Goal: Task Accomplishment & Management: Complete application form

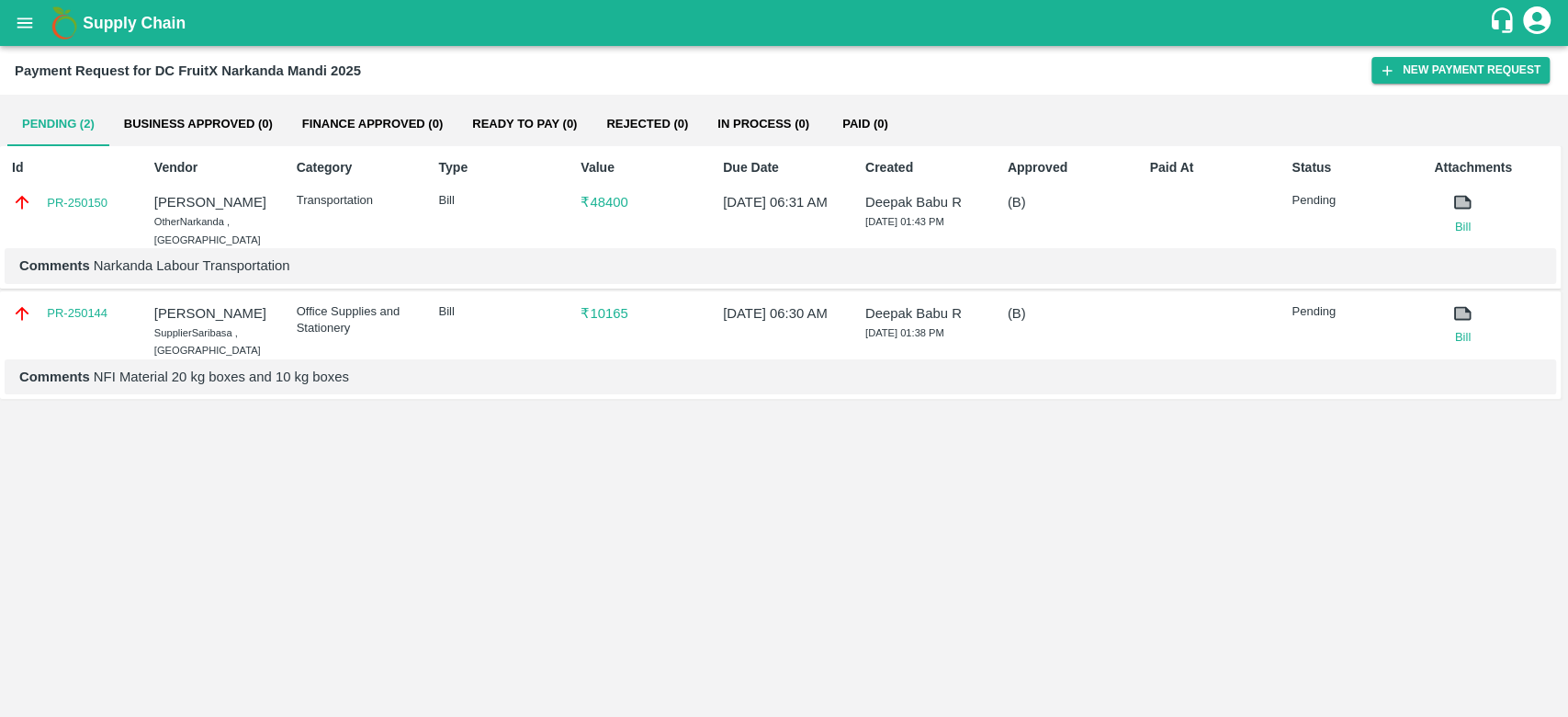
click at [862, 508] on div "Pending (2) Business Approved (0) Finance Approved (0) Ready To Pay (0) Rejecte…" at bounding box center [784, 405] width 1568 height 622
click at [1365, 117] on div "Pending (2) Business Approved (0) Finance Approved (0) Ready To Pay (0) Rejecte…" at bounding box center [784, 124] width 1554 height 44
click at [71, 195] on link "PR-250150" at bounding box center [76, 202] width 60 height 19
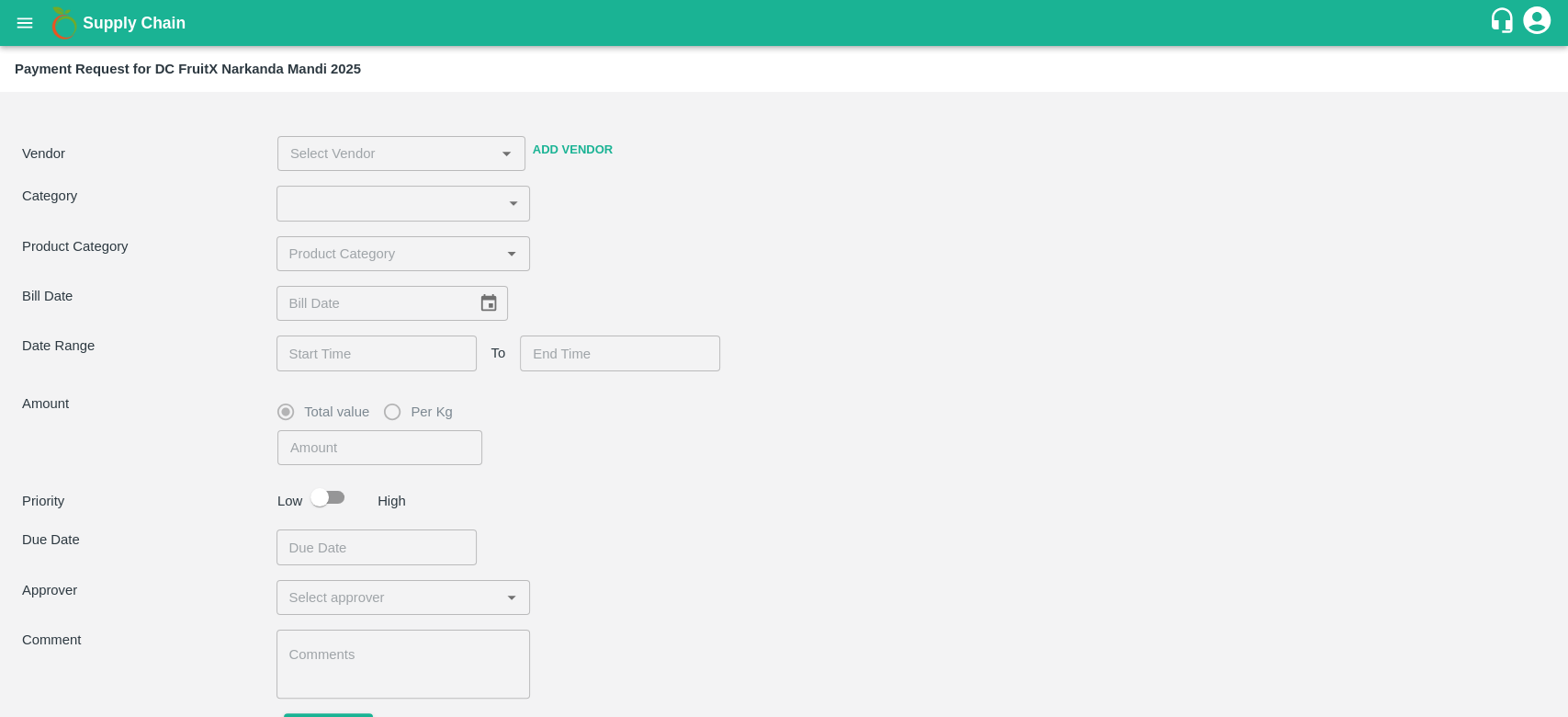
type input "4"
type input "48400"
checkbox input "true"
type textarea "Narkanda Labour Transportation"
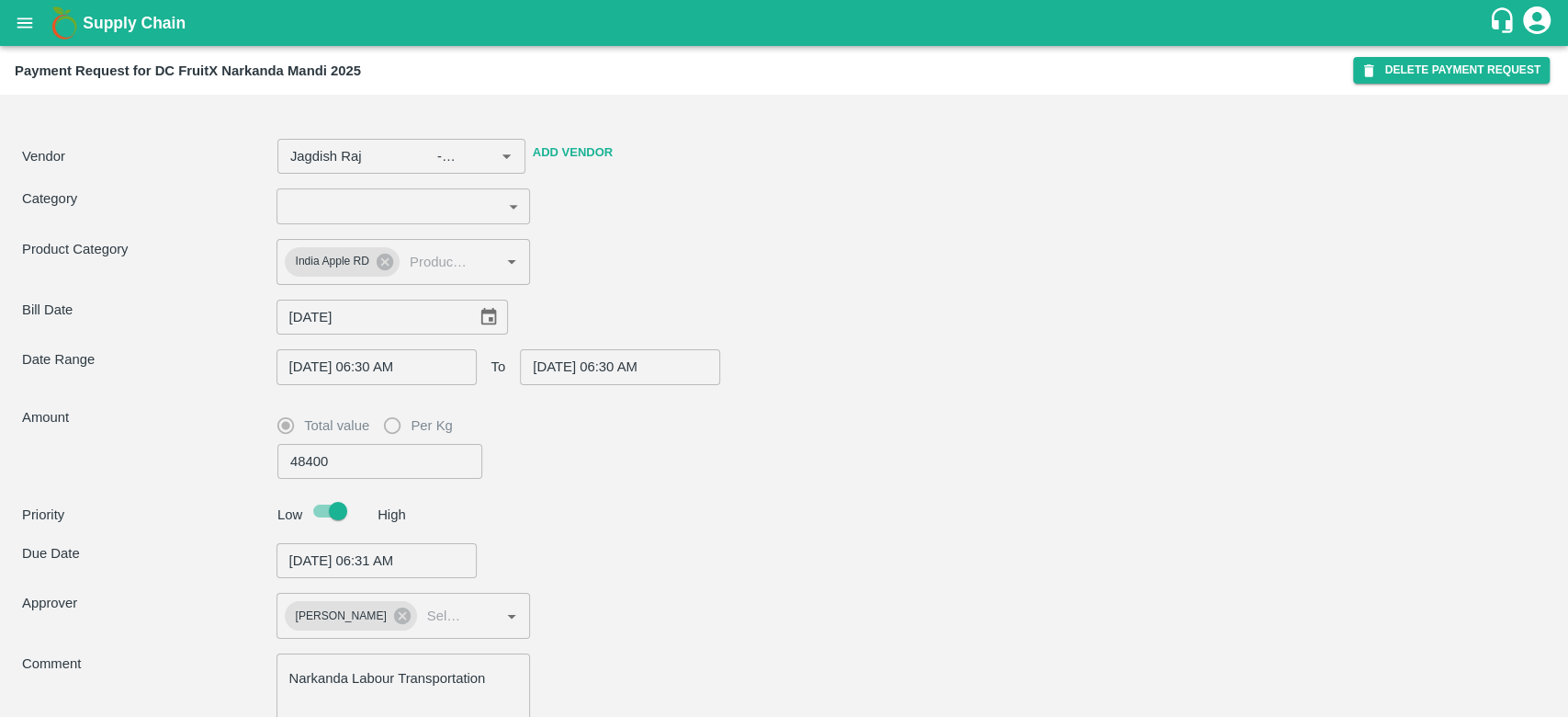
type input "Jagdish Raj -8899418430(Other)"
type input "07/08/2025"
type input "13/08/2025 06:30 AM"
type input "13/08/2025 06:31 AM"
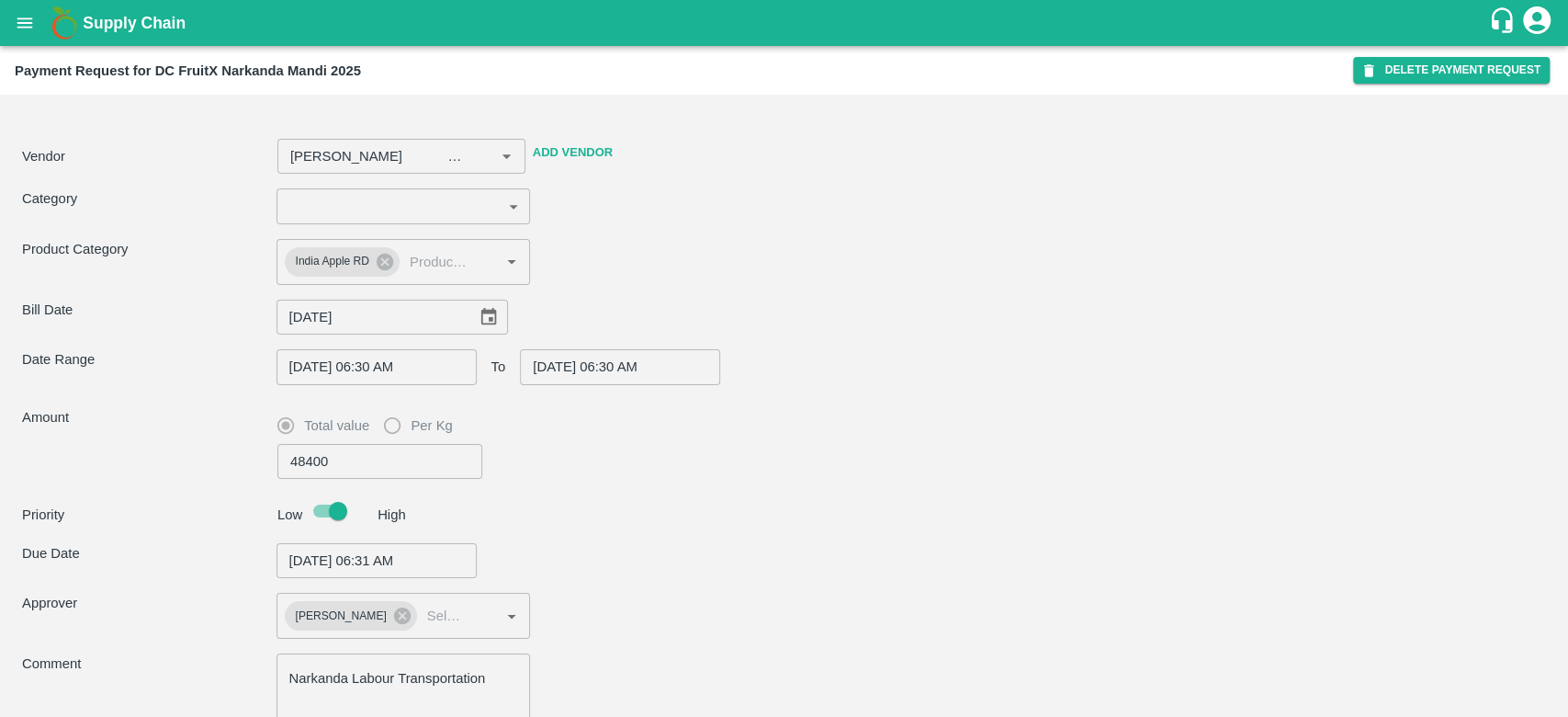
type input "Jagdish Raj -8899418430(Other)"
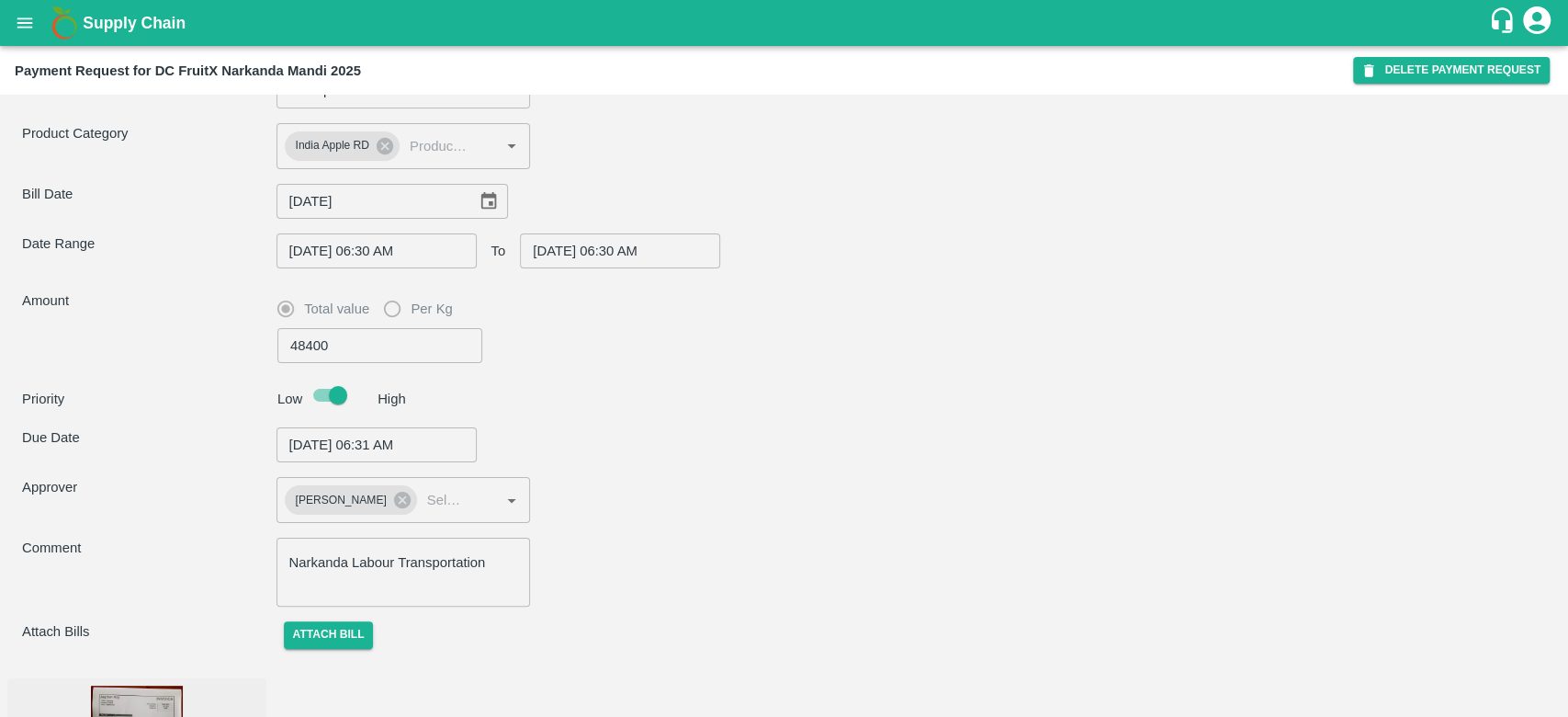
drag, startPoint x: 1560, startPoint y: 382, endPoint x: 1567, endPoint y: 531, distance: 149.2
click at [1567, 531] on div "Vendor ​ Add Vendor Category Transportation 4 ​ Product Category India Apple RD…" at bounding box center [784, 405] width 1568 height 622
click at [14, 17] on button "open drawer" at bounding box center [25, 23] width 43 height 43
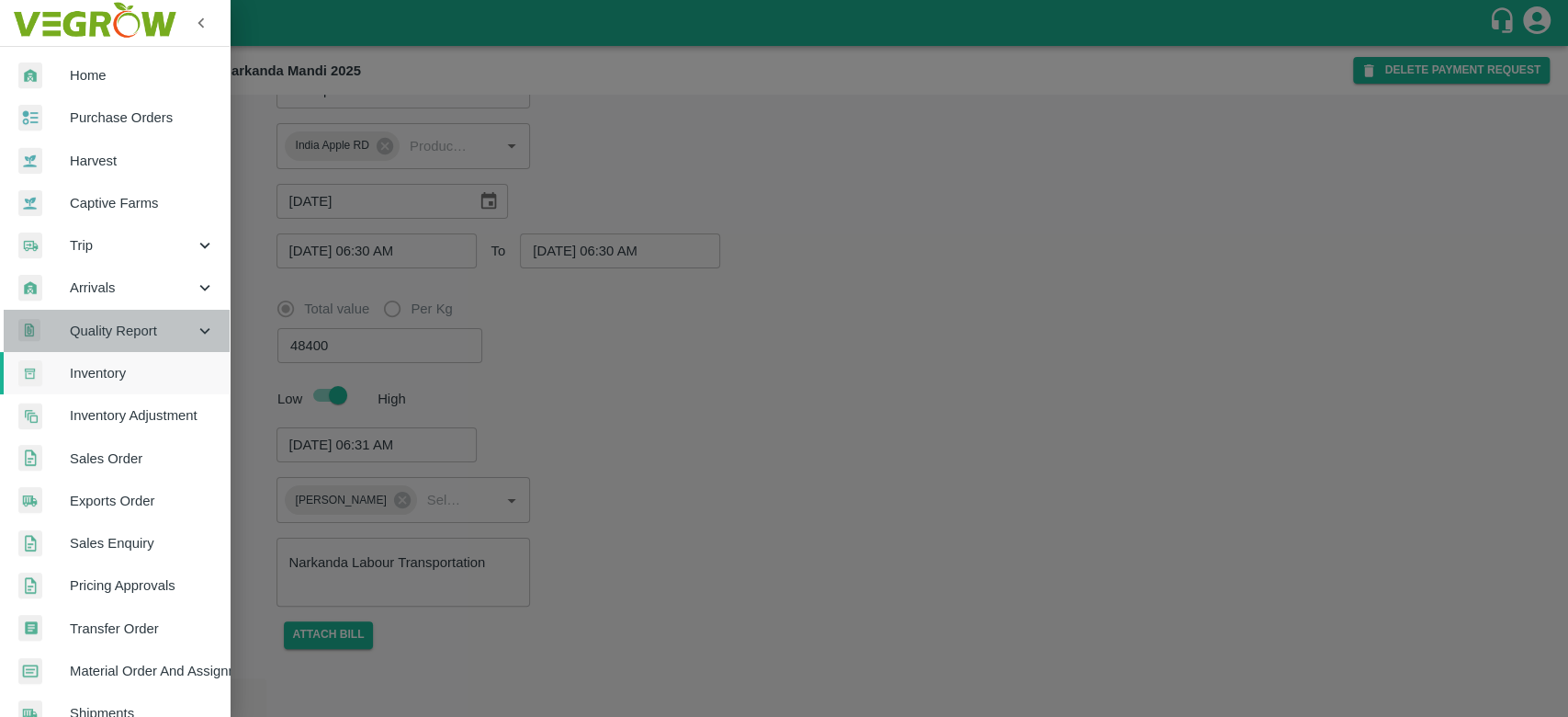
click at [150, 332] on span "Quality Report" at bounding box center [132, 330] width 125 height 20
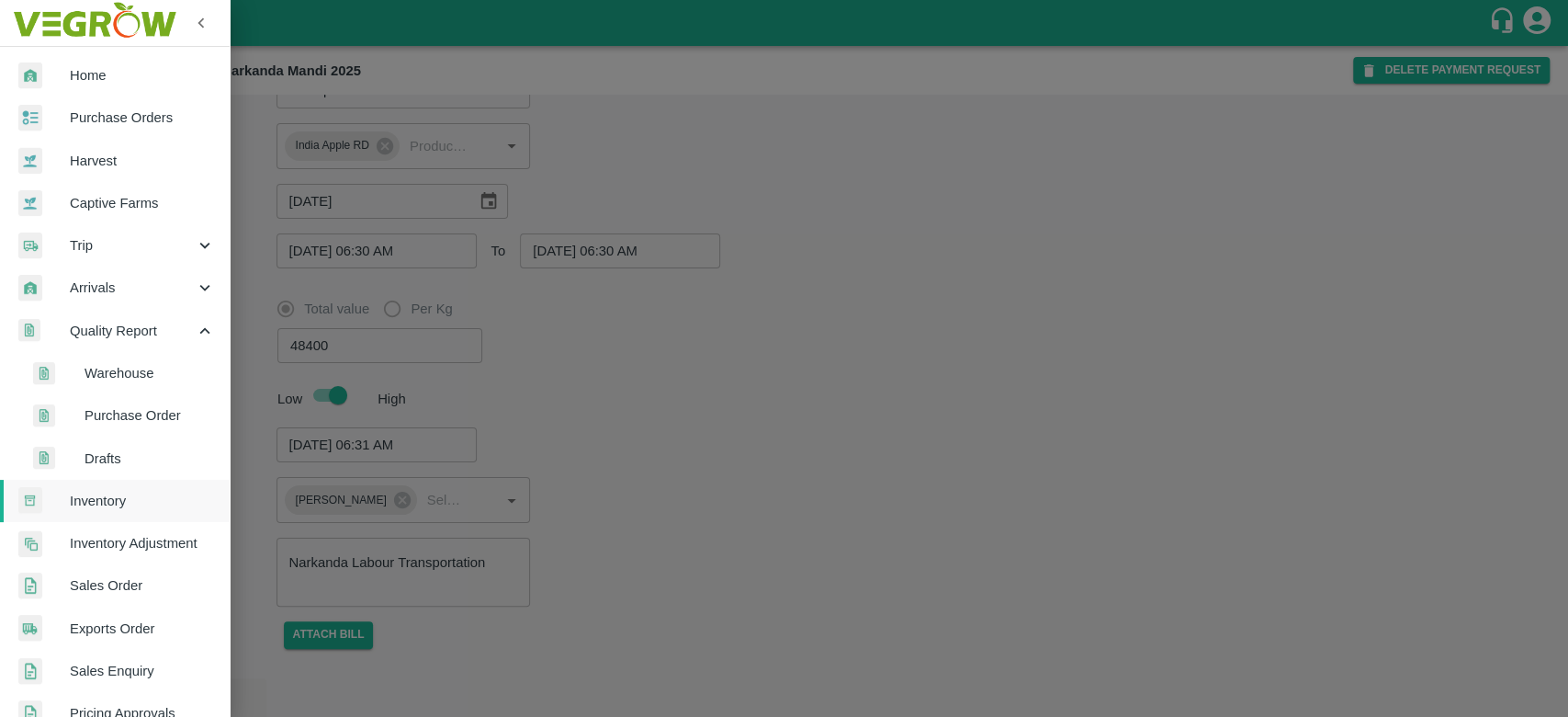
click at [189, 286] on span "Arrivals" at bounding box center [132, 288] width 125 height 20
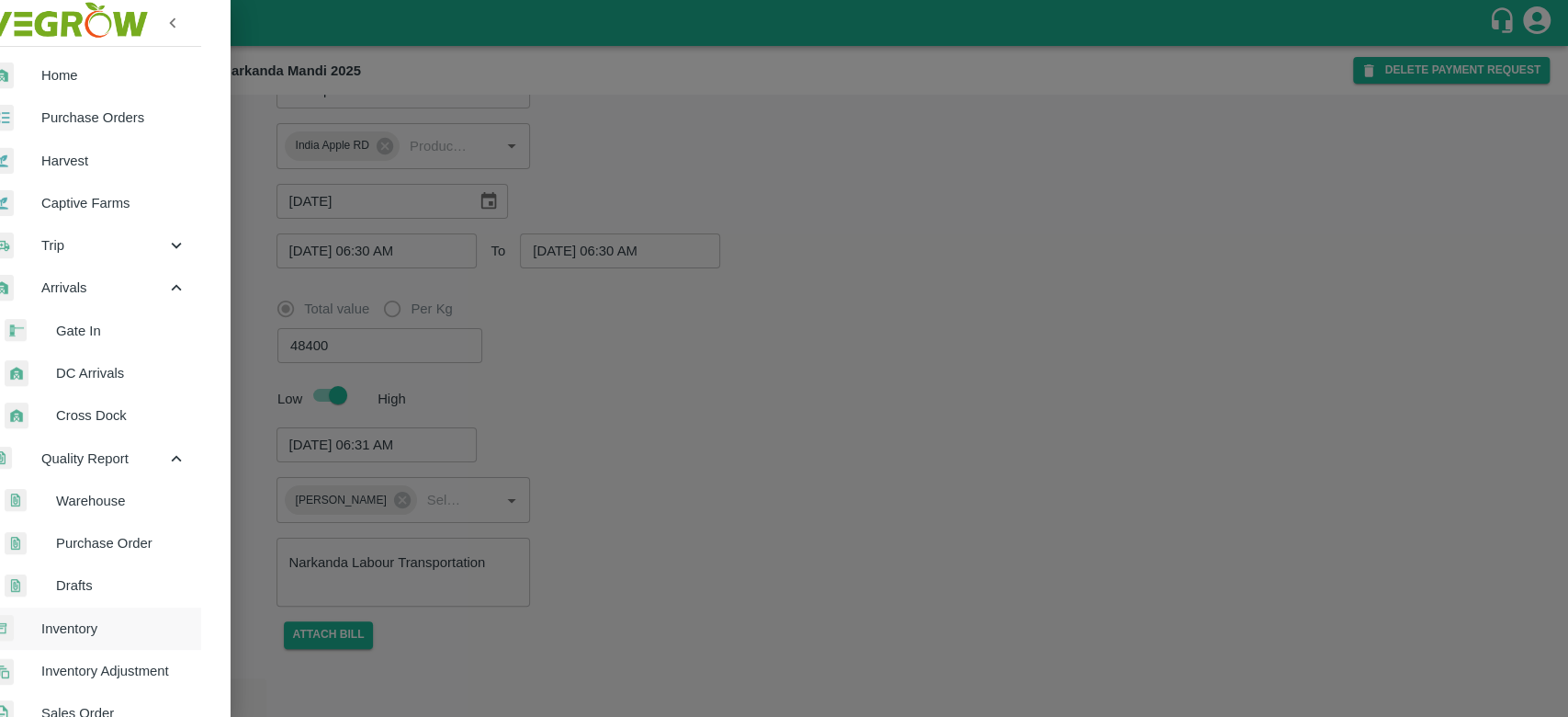
scroll to position [585, 31]
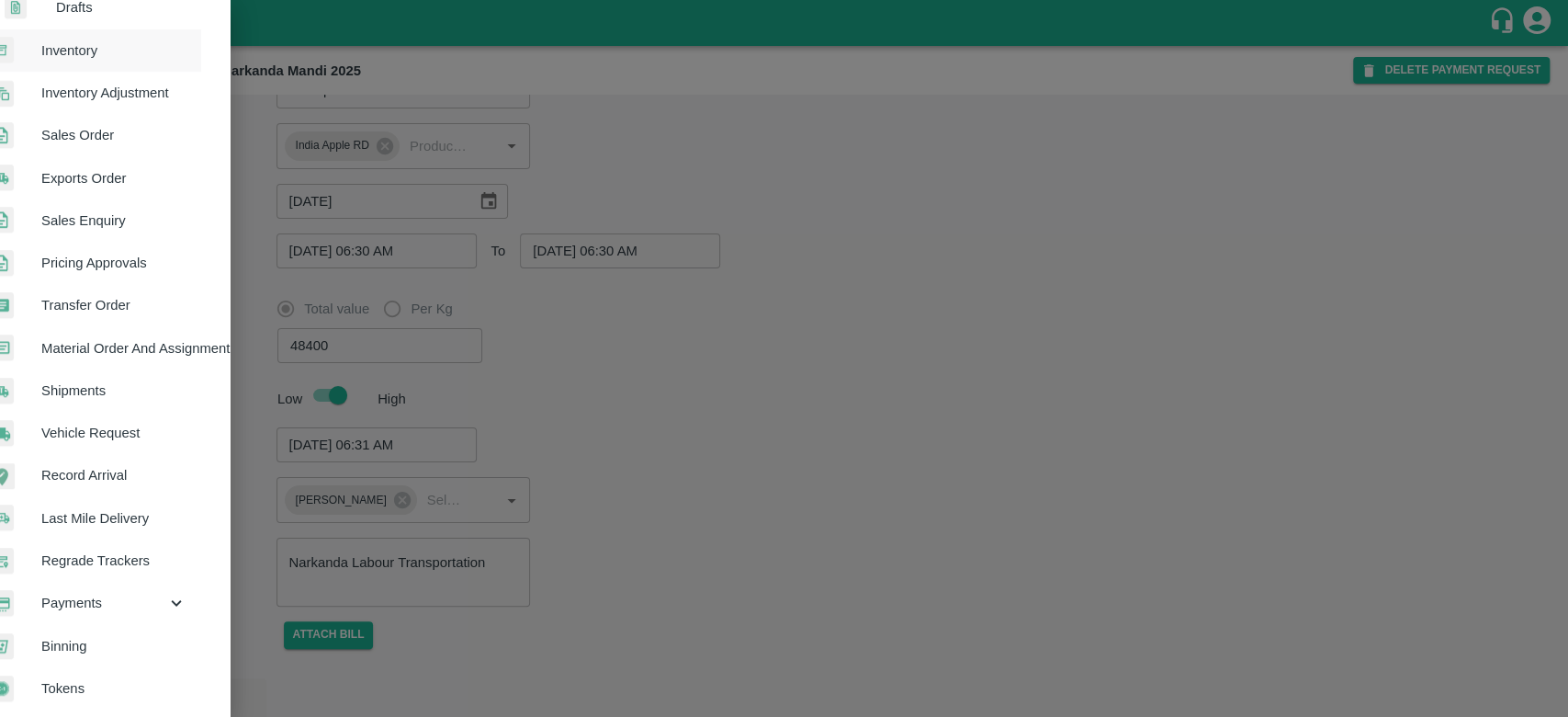
click at [167, 601] on icon at bounding box center [177, 603] width 20 height 20
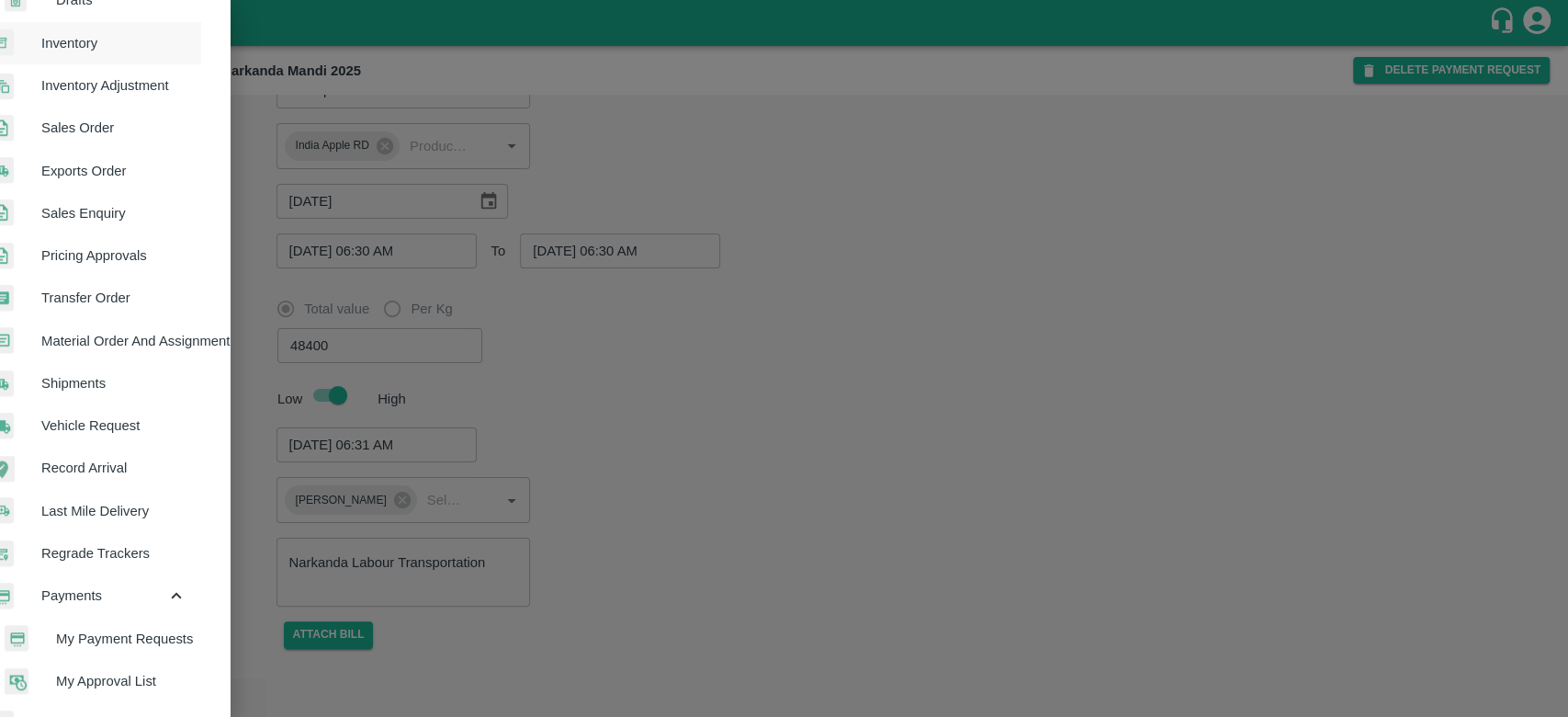
click at [159, 629] on span "My Payment Requests" at bounding box center [122, 639] width 131 height 20
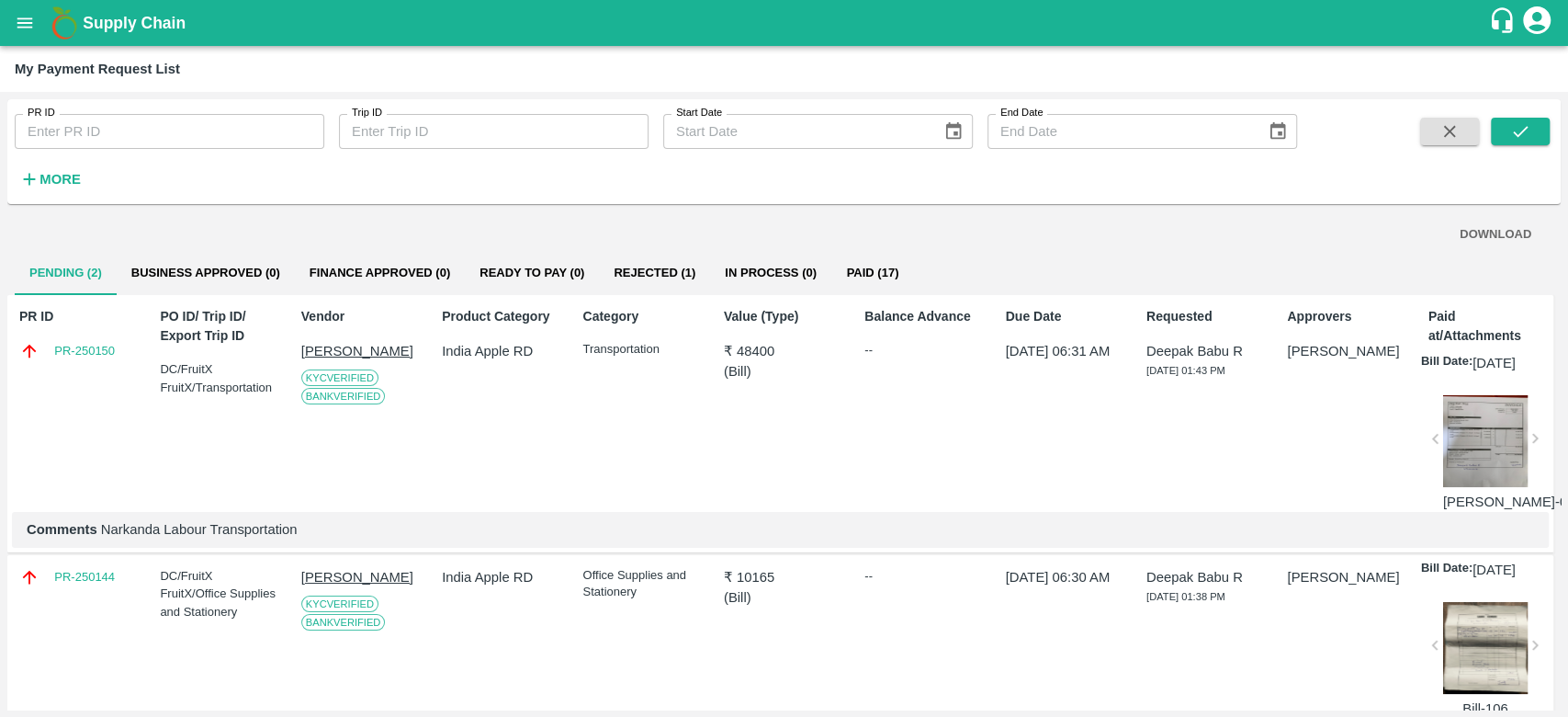
click at [341, 345] on p "Jagdish Raj" at bounding box center [361, 351] width 120 height 20
click at [96, 349] on link "PR-250150" at bounding box center [84, 351] width 60 height 19
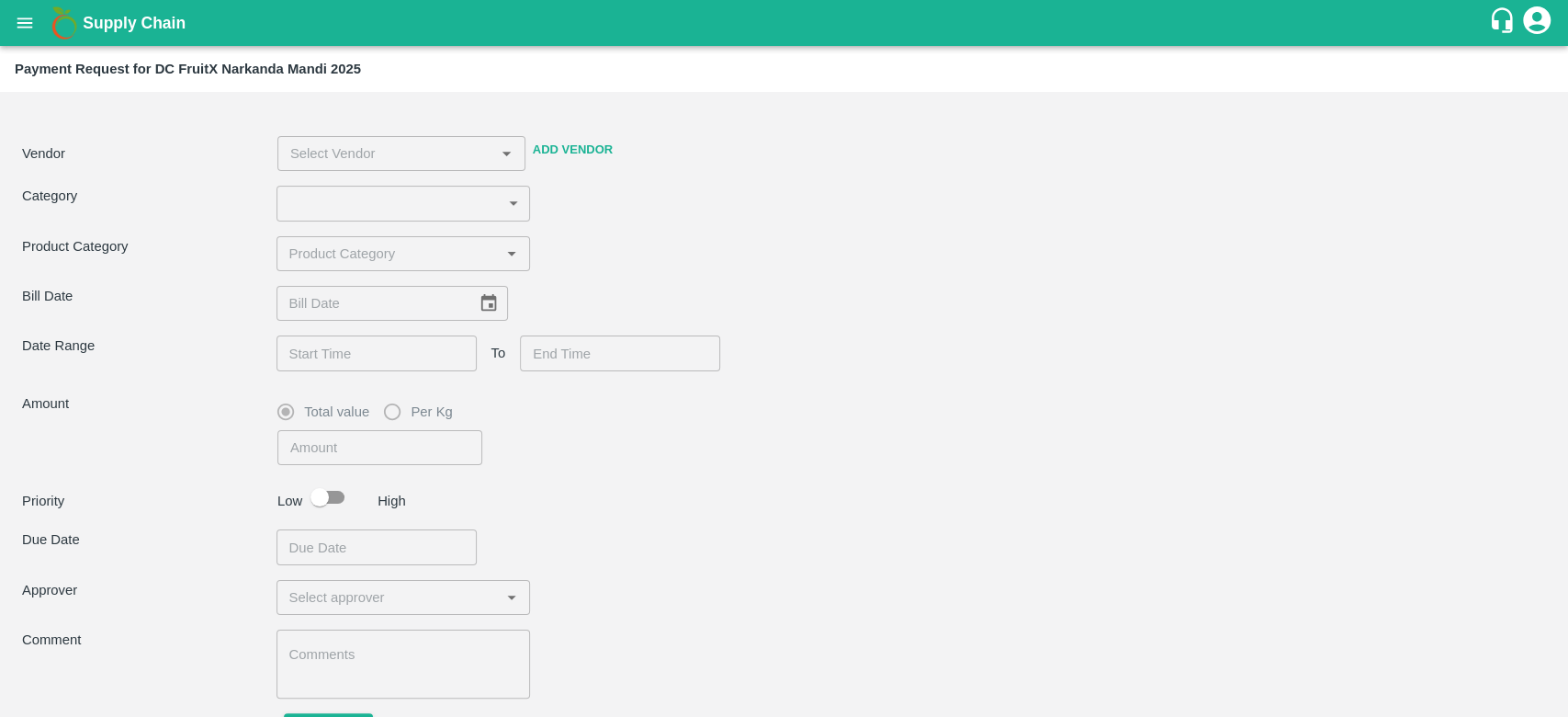
type input "4"
type input "48400"
checkbox input "true"
type textarea "Narkanda Labour Transportation"
type input "[PERSON_NAME] -8899418430(Other)"
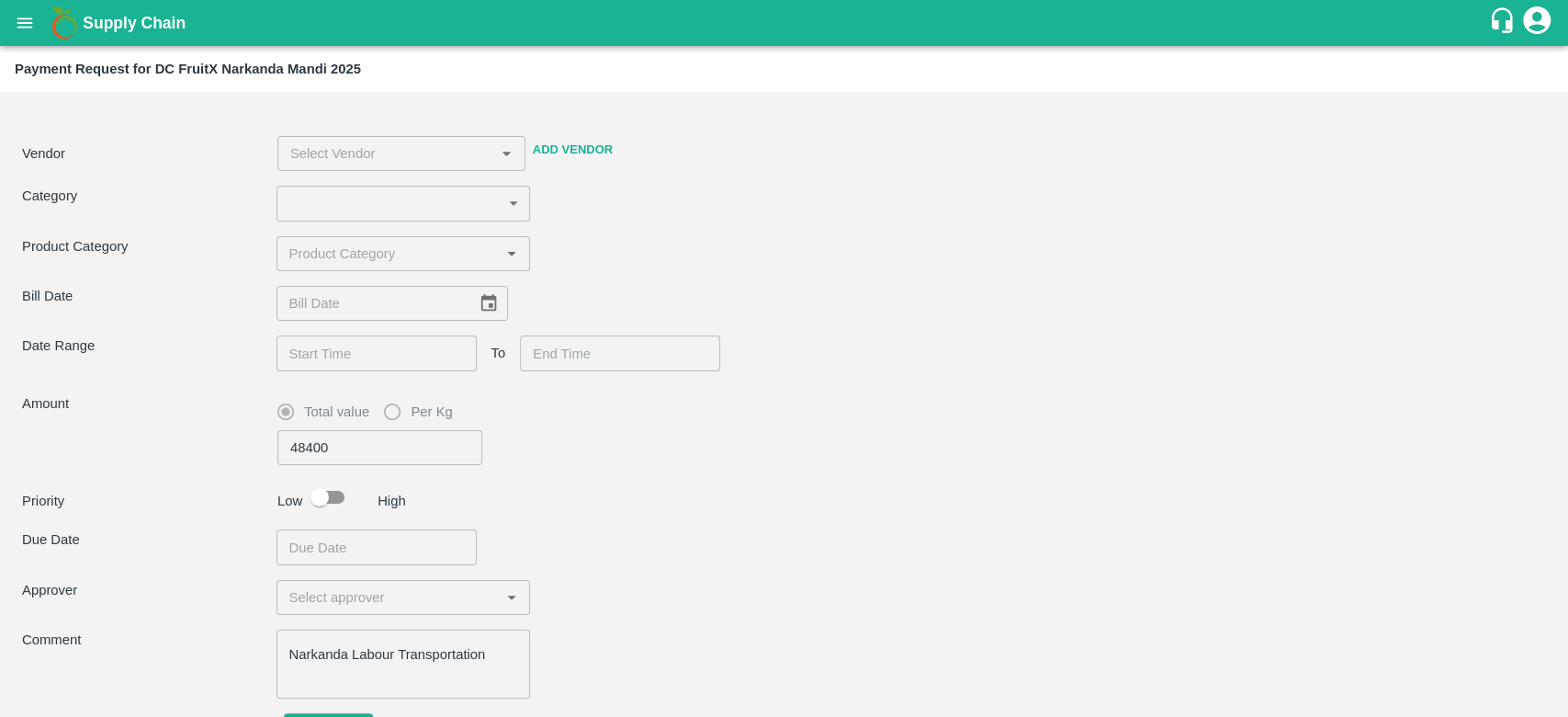
type input "[DATE]"
type input "[DATE] 06:30 AM"
type input "[DATE] 06:31 AM"
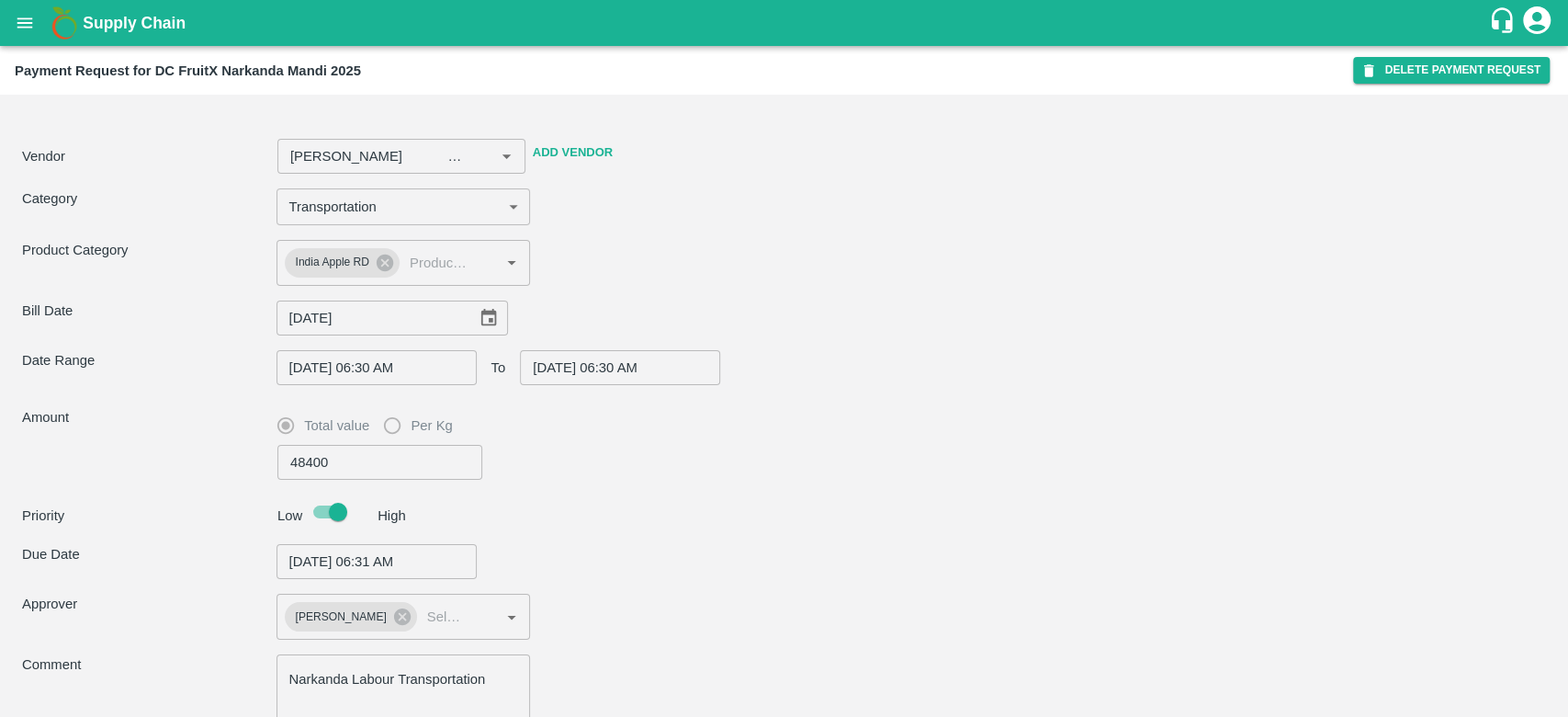
type input "[PERSON_NAME] -8899418430(Other)"
click at [16, 31] on icon "open drawer" at bounding box center [25, 23] width 20 height 20
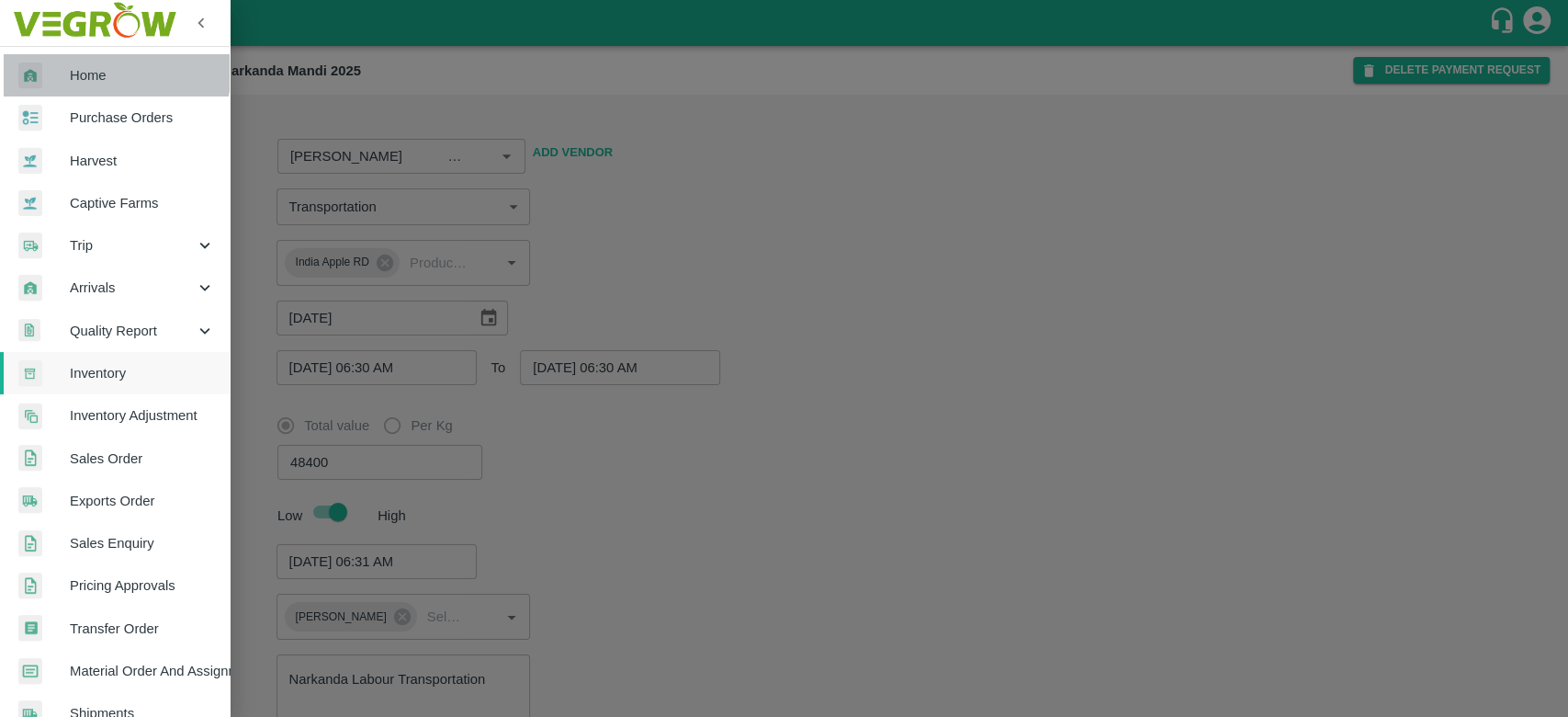
click at [75, 61] on link "Home" at bounding box center [115, 75] width 230 height 43
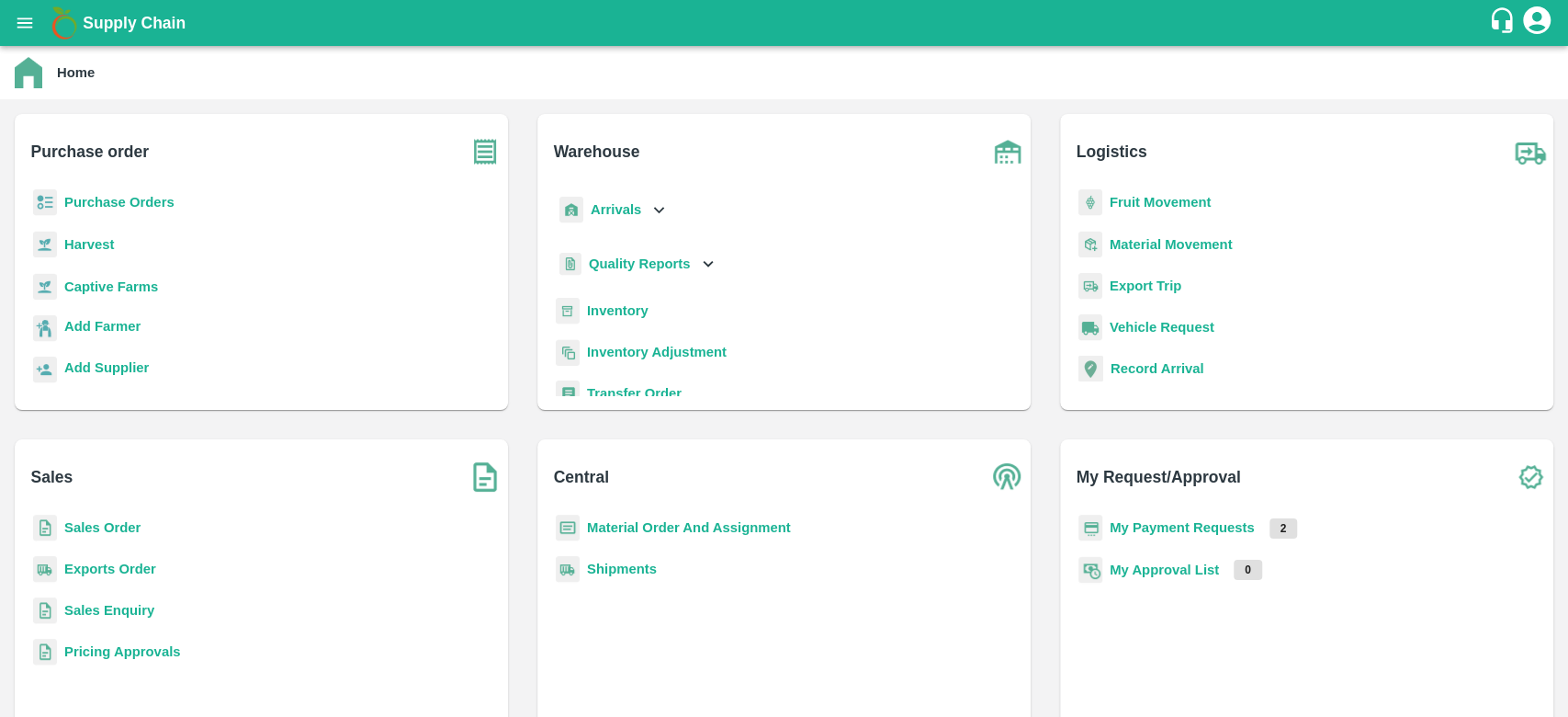
click at [610, 305] on b "Inventory" at bounding box center [618, 310] width 61 height 15
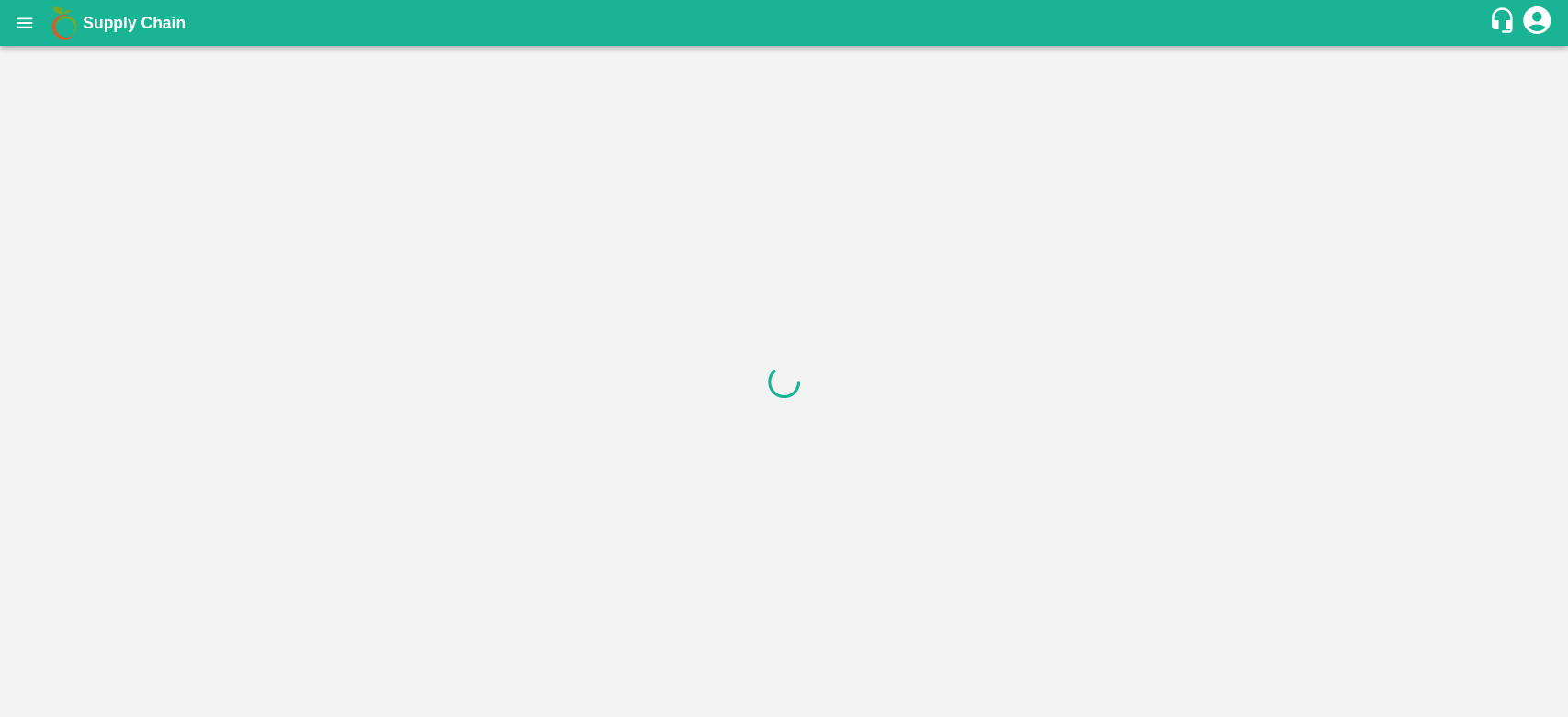
click at [994, 443] on div at bounding box center [784, 381] width 1568 height 670
